Goal: Navigation & Orientation: Go to known website

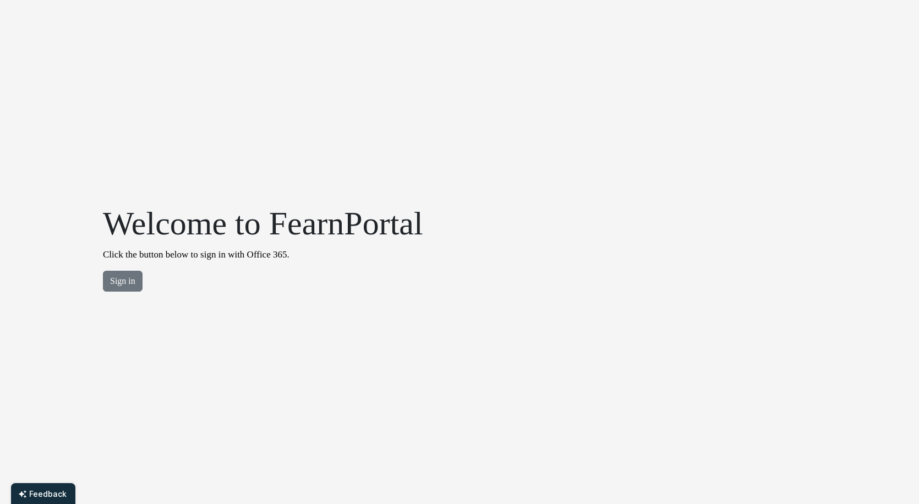
drag, startPoint x: 131, startPoint y: 281, endPoint x: 185, endPoint y: 6, distance: 280.4
click at [132, 280] on button "Sign in" at bounding box center [123, 281] width 40 height 21
